Goal: Feedback & Contribution: Contribute content

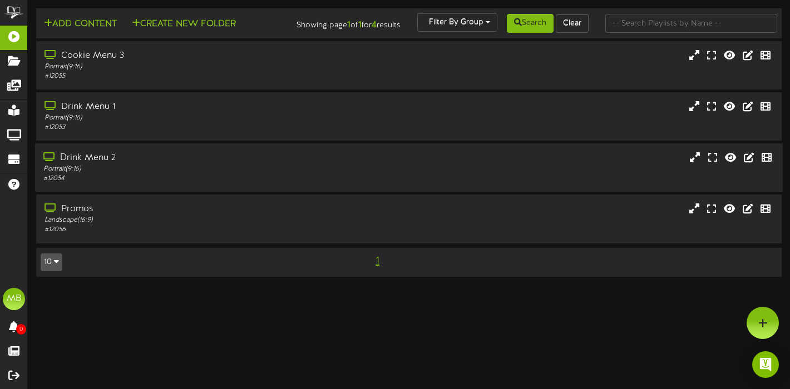
click at [139, 174] on div "Portrait ( 9:16 )" at bounding box center [190, 169] width 295 height 9
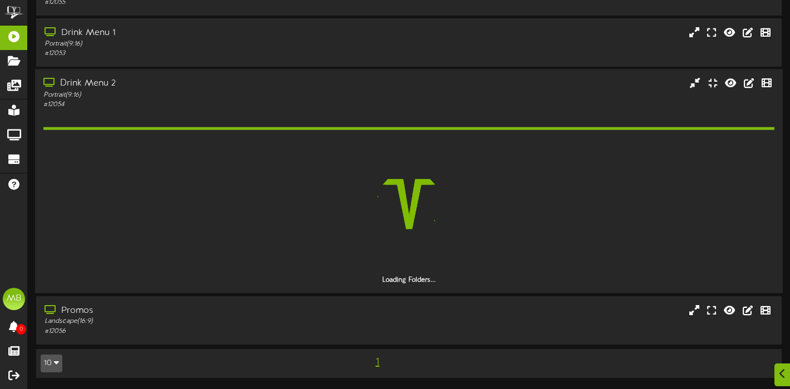
scroll to position [51, 0]
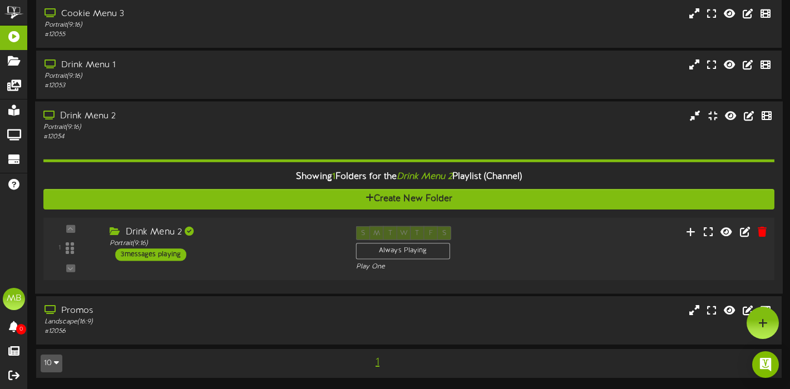
click at [131, 251] on div "3 messages playing" at bounding box center [150, 255] width 71 height 12
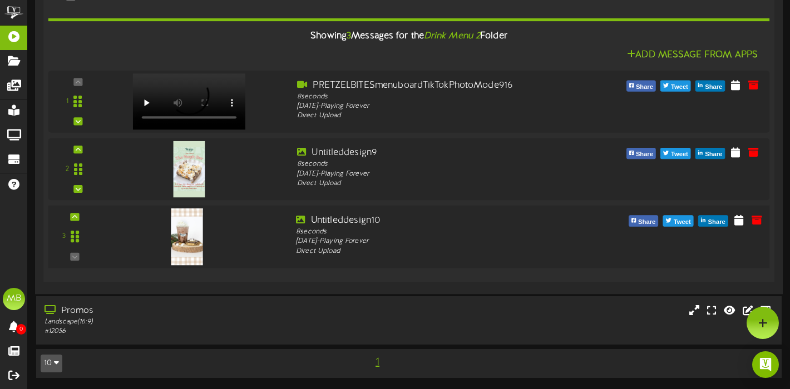
scroll to position [309, 0]
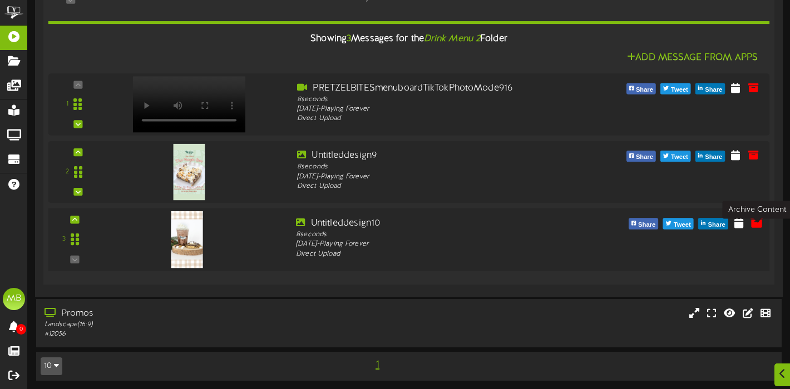
click at [758, 229] on icon at bounding box center [756, 222] width 12 height 12
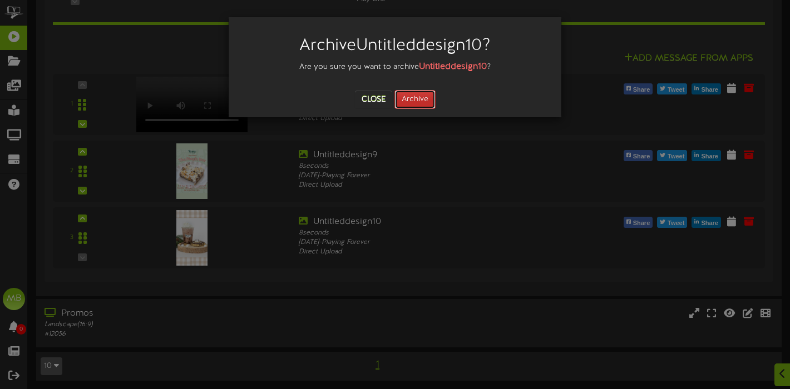
click at [417, 104] on button "Archive" at bounding box center [414, 99] width 41 height 19
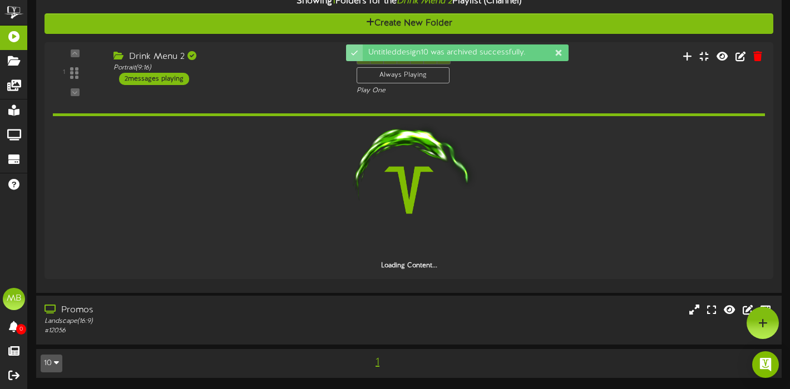
scroll to position [226, 0]
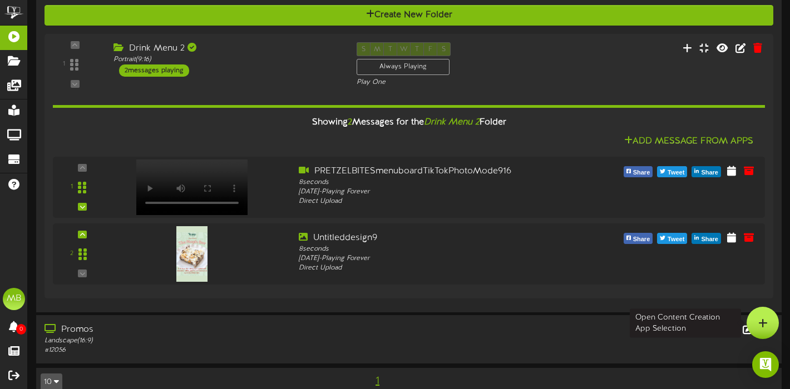
click at [758, 318] on div at bounding box center [763, 323] width 32 height 32
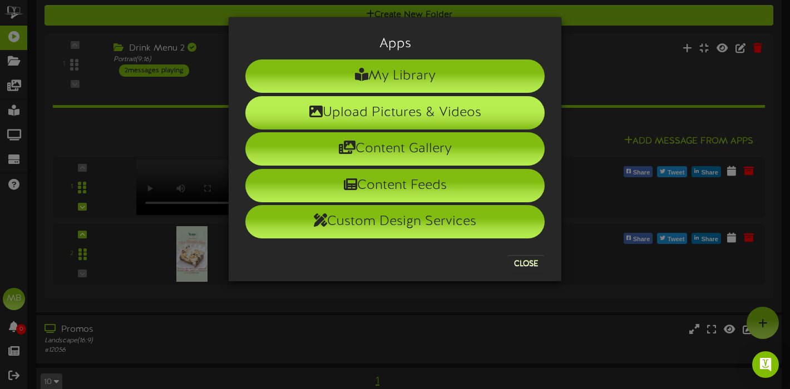
click at [401, 115] on li "Upload Pictures & Videos" at bounding box center [394, 112] width 299 height 33
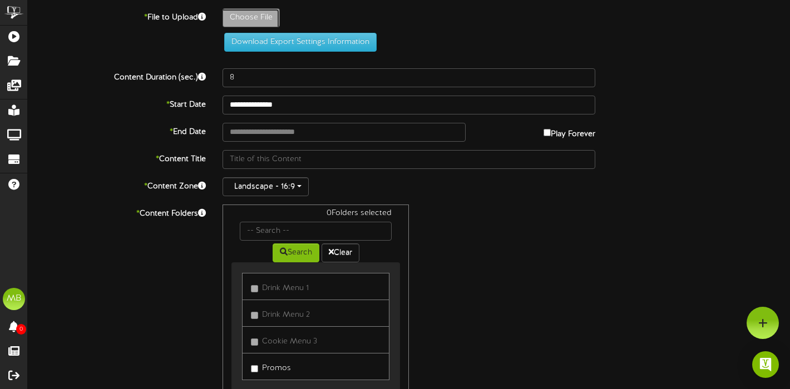
type input "**********"
type input "Untitleddesign5"
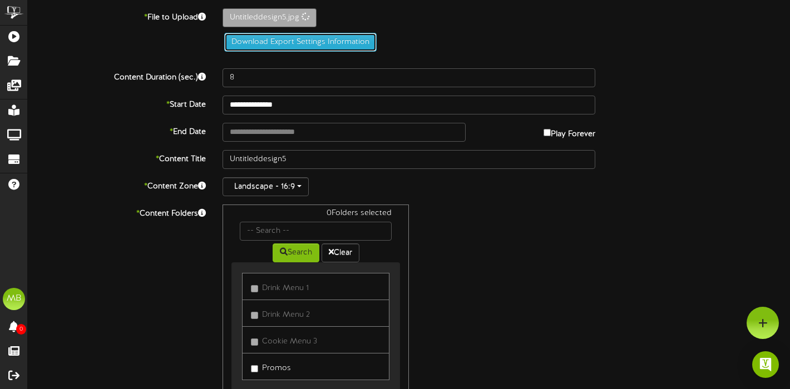
click at [299, 42] on button "Download Export Settings Information" at bounding box center [300, 42] width 152 height 19
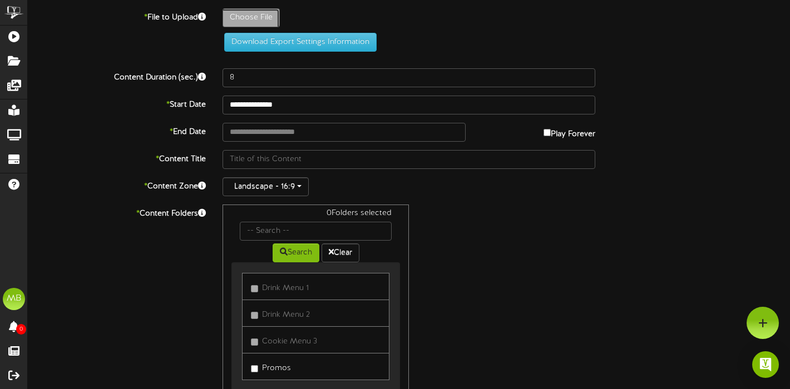
type input "**********"
type input "Untitleddesign5"
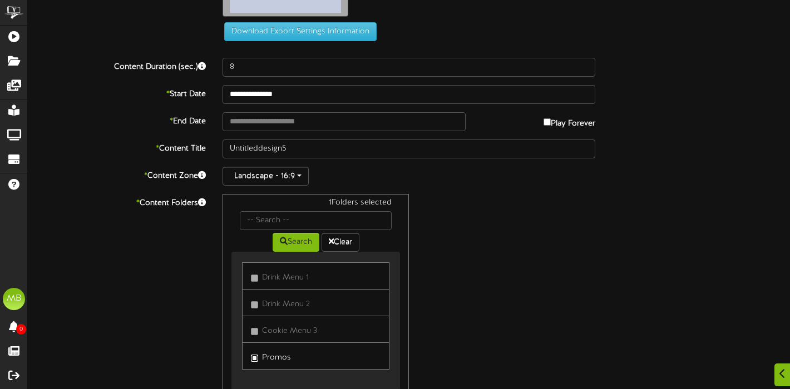
scroll to position [283, 0]
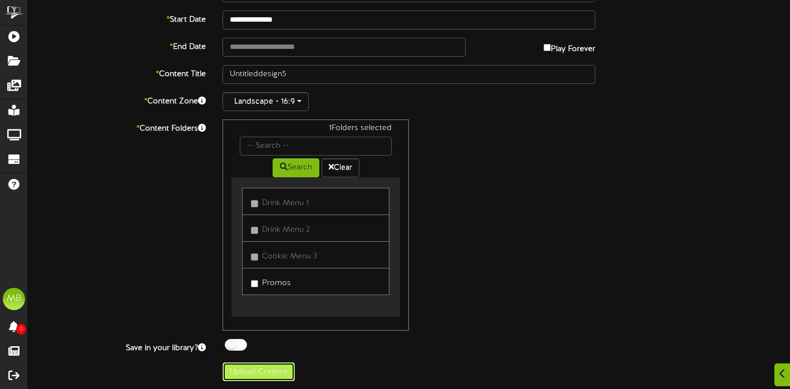
click at [257, 370] on button "Upload Content" at bounding box center [259, 372] width 72 height 19
type input "**********"
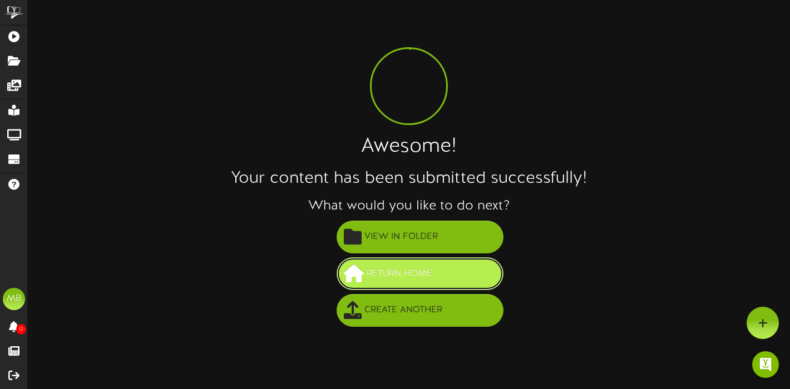
click at [437, 282] on button "Return Home" at bounding box center [420, 274] width 167 height 33
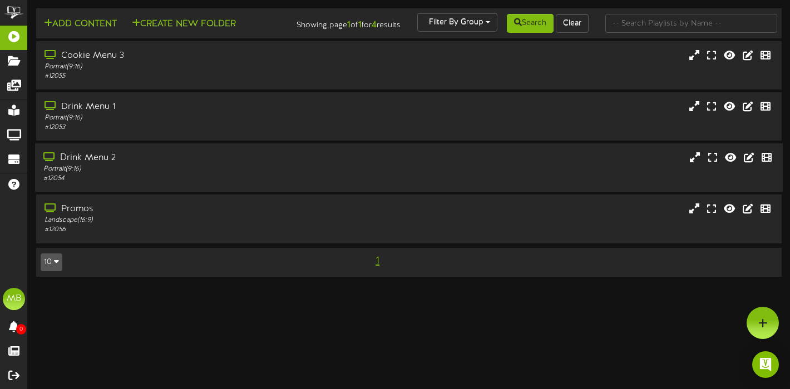
click at [76, 165] on div "Drink Menu 2" at bounding box center [190, 158] width 295 height 13
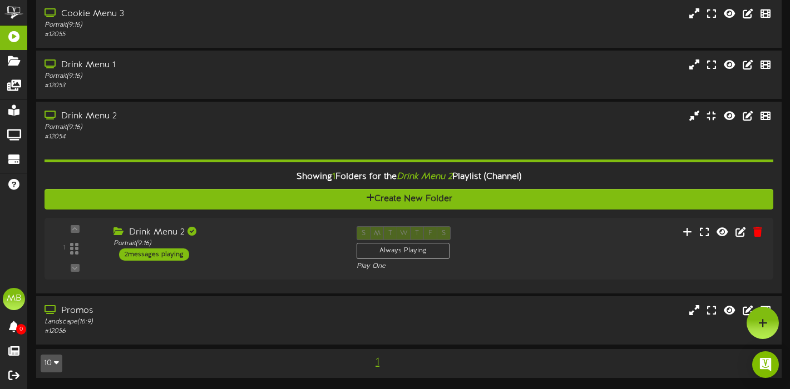
scroll to position [51, 0]
click at [65, 310] on div "Promos" at bounding box center [190, 311] width 295 height 13
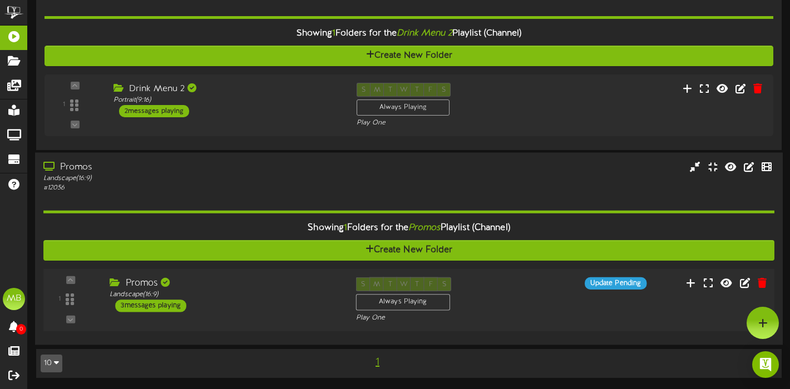
scroll to position [194, 0]
click at [172, 305] on div "3 messages playing" at bounding box center [150, 306] width 71 height 12
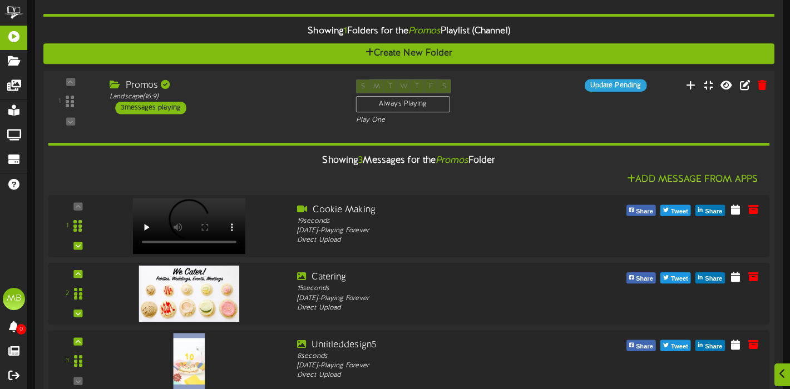
scroll to position [464, 0]
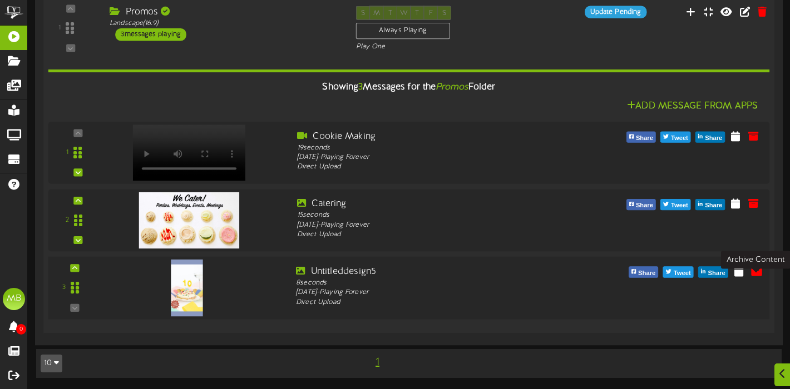
click at [756, 269] on icon at bounding box center [756, 271] width 12 height 12
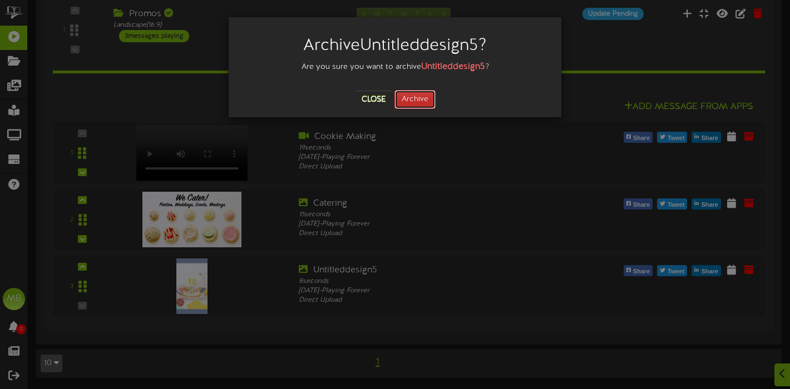
click at [413, 96] on button "Archive" at bounding box center [414, 99] width 41 height 19
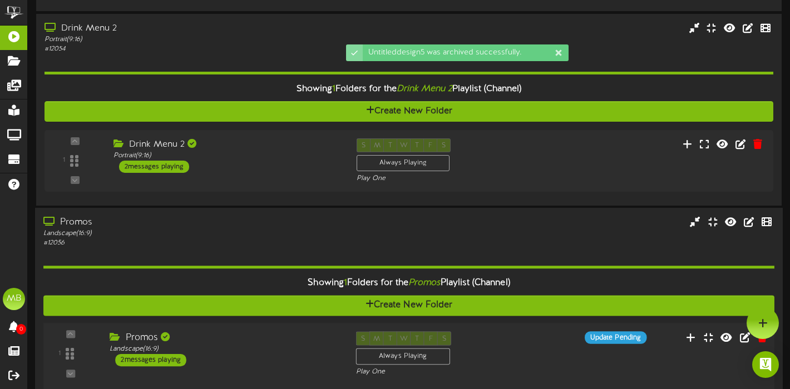
scroll to position [121, 0]
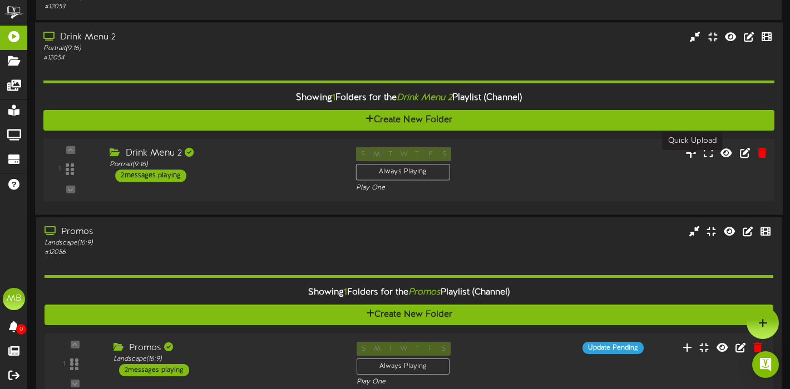
click at [693, 159] on icon at bounding box center [691, 152] width 12 height 12
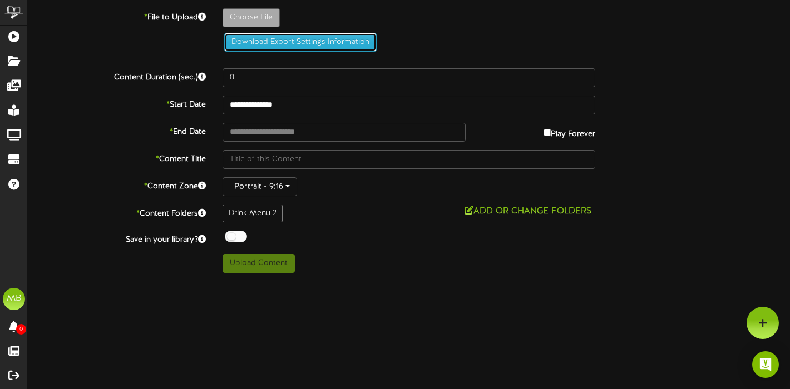
click at [261, 41] on button "Download Export Settings Information" at bounding box center [300, 42] width 152 height 19
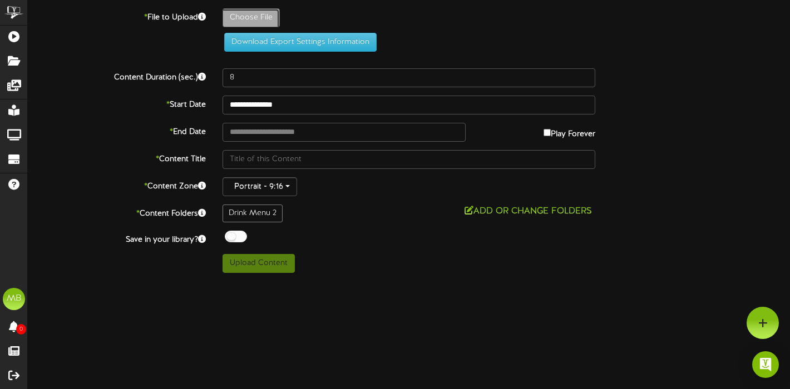
type input "**********"
type input "Untitleddesign5"
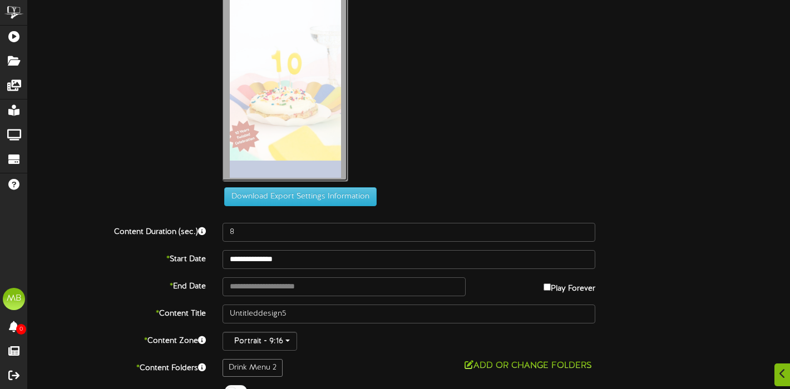
scroll to position [90, 0]
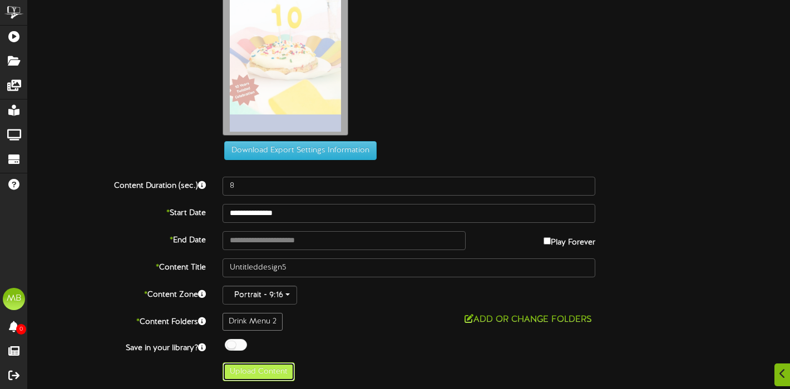
click at [270, 374] on button "Upload Content" at bounding box center [259, 372] width 72 height 19
type input "**********"
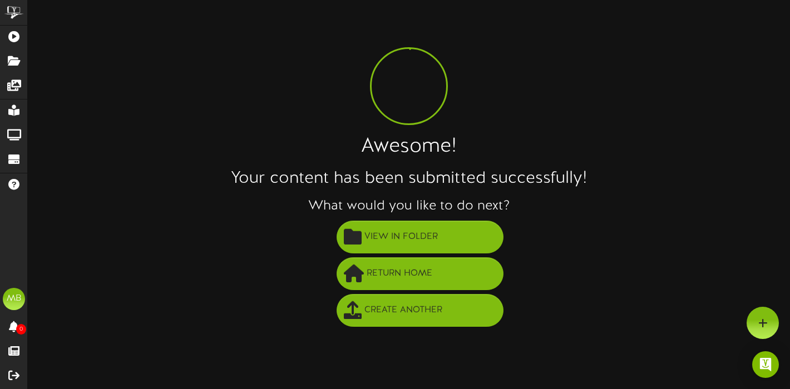
scroll to position [0, 0]
